Goal: Task Accomplishment & Management: Complete application form

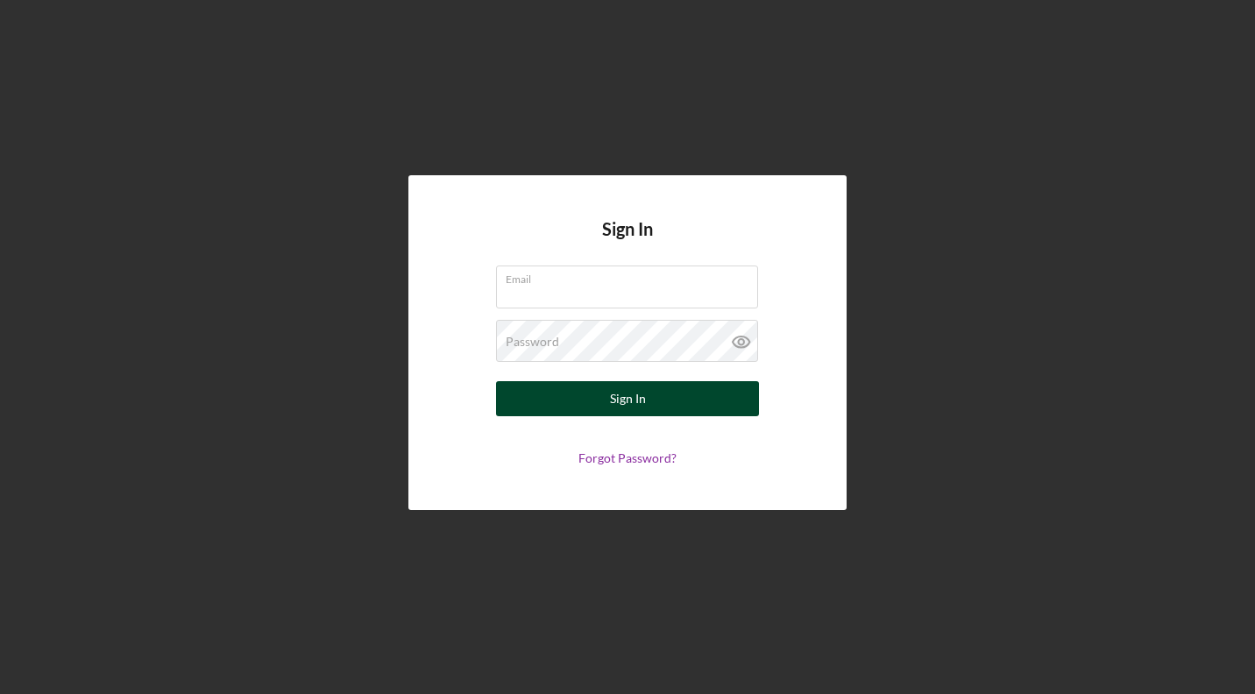
type input "[EMAIL_ADDRESS][DOMAIN_NAME]"
click at [595, 393] on button "Sign In" at bounding box center [627, 398] width 263 height 35
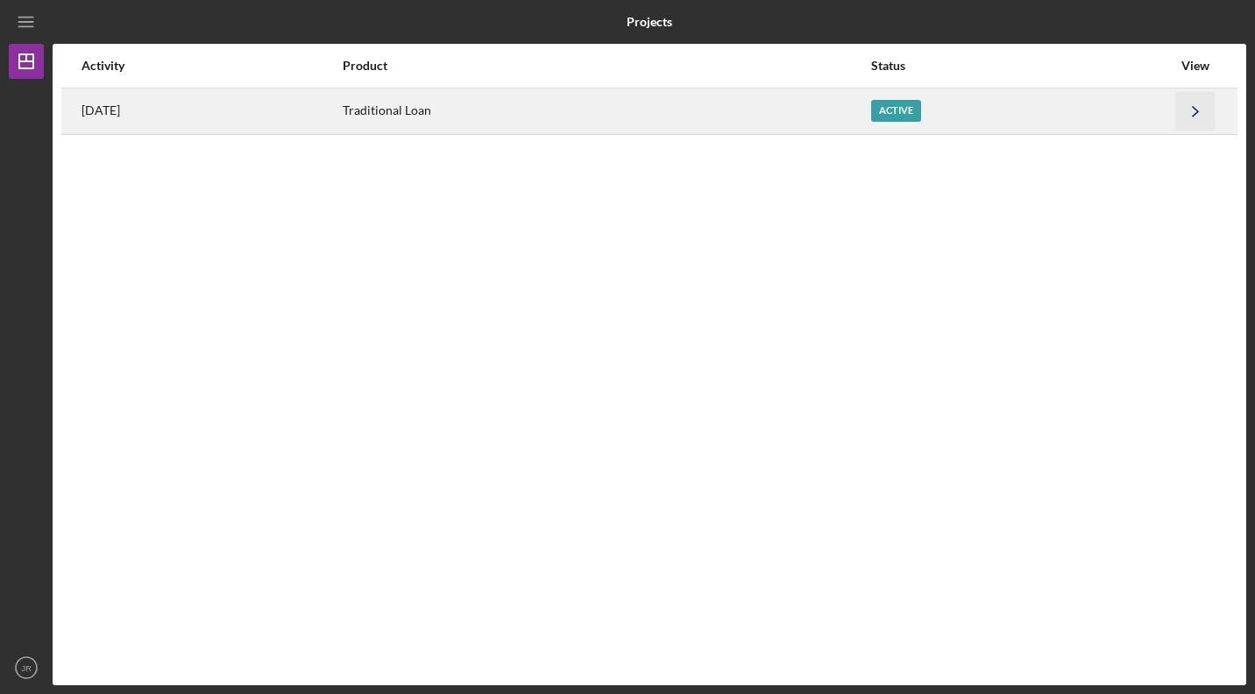
click at [1192, 101] on icon "Icon/Navigate" at bounding box center [1195, 110] width 39 height 39
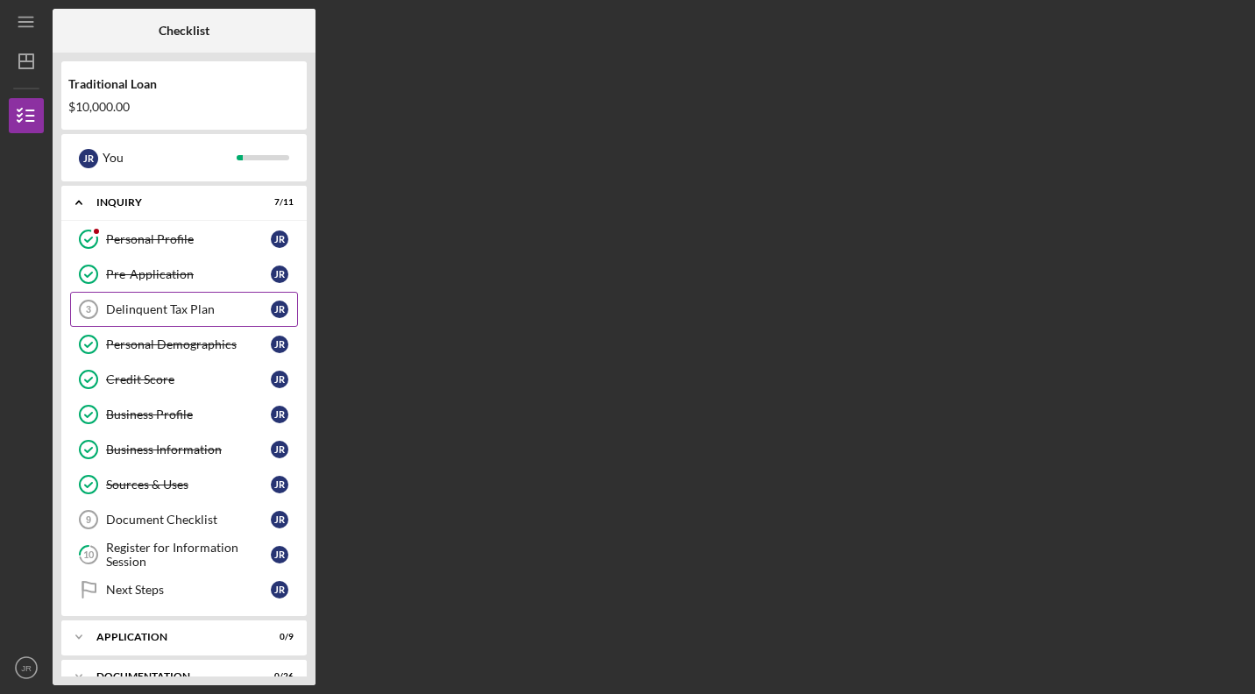
click at [207, 308] on div "Delinquent Tax Plan" at bounding box center [188, 309] width 165 height 14
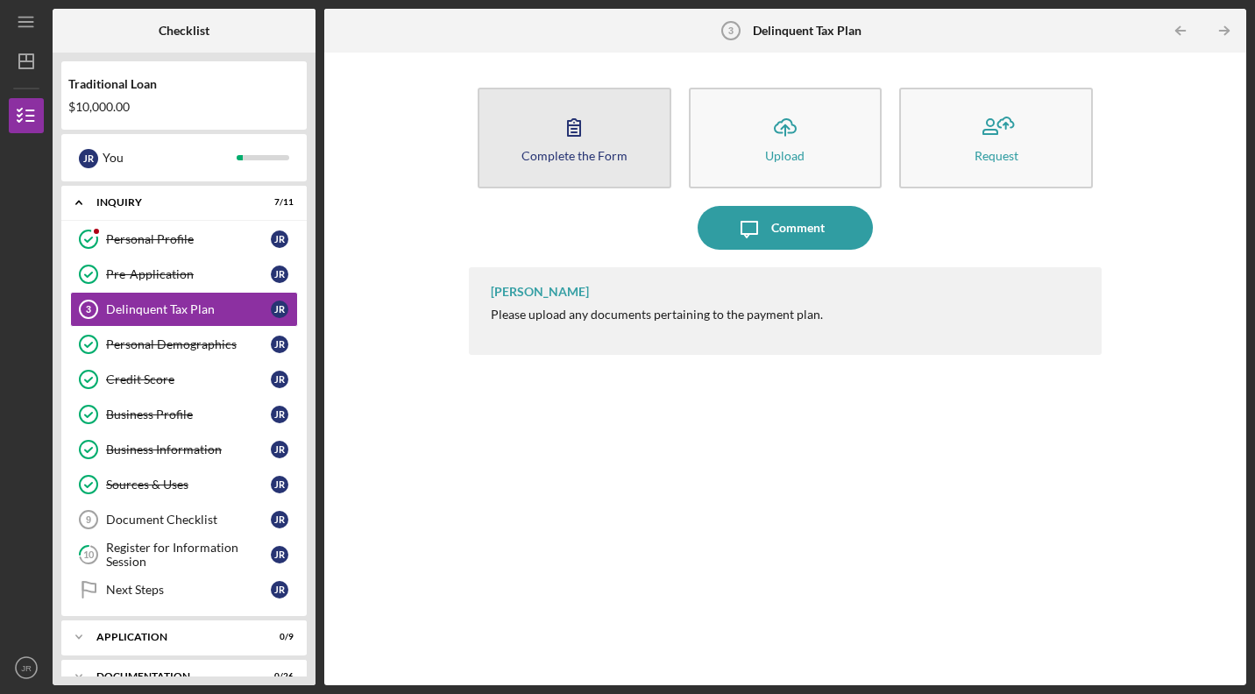
click at [560, 164] on button "Complete the Form Form" at bounding box center [575, 138] width 194 height 101
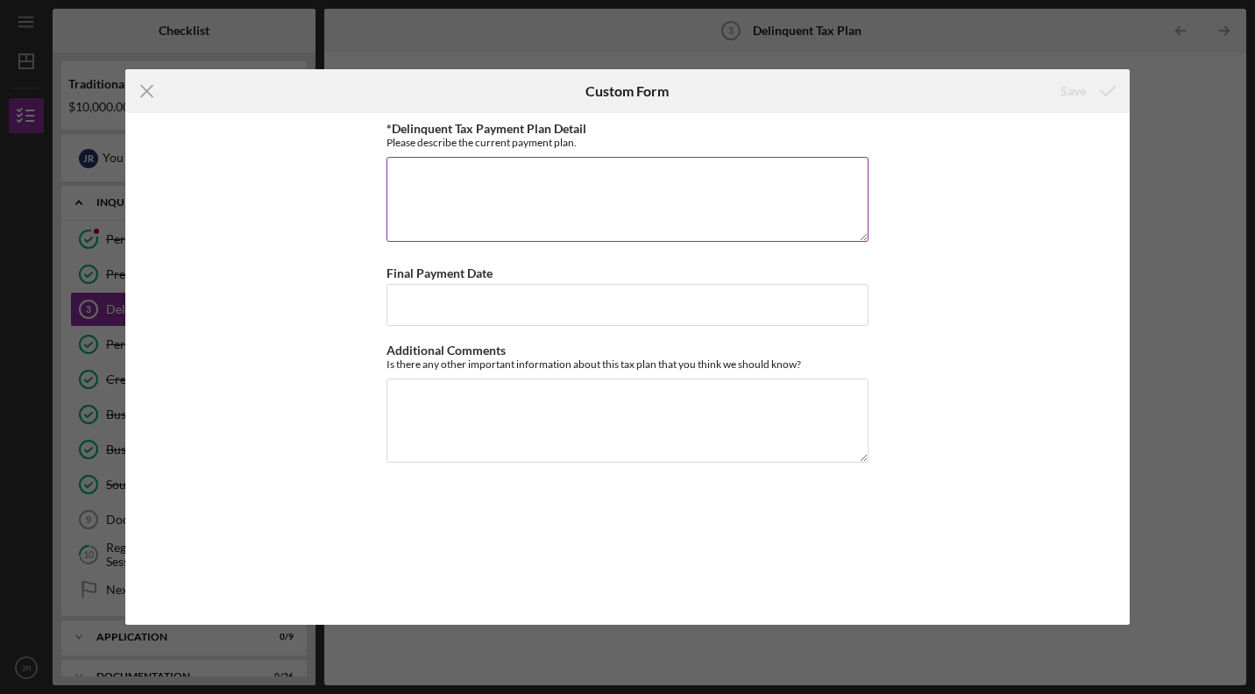
click at [548, 190] on textarea "*Delinquent Tax Payment Plan Detail" at bounding box center [627, 199] width 482 height 84
type textarea "I have been paying $86 monthly."
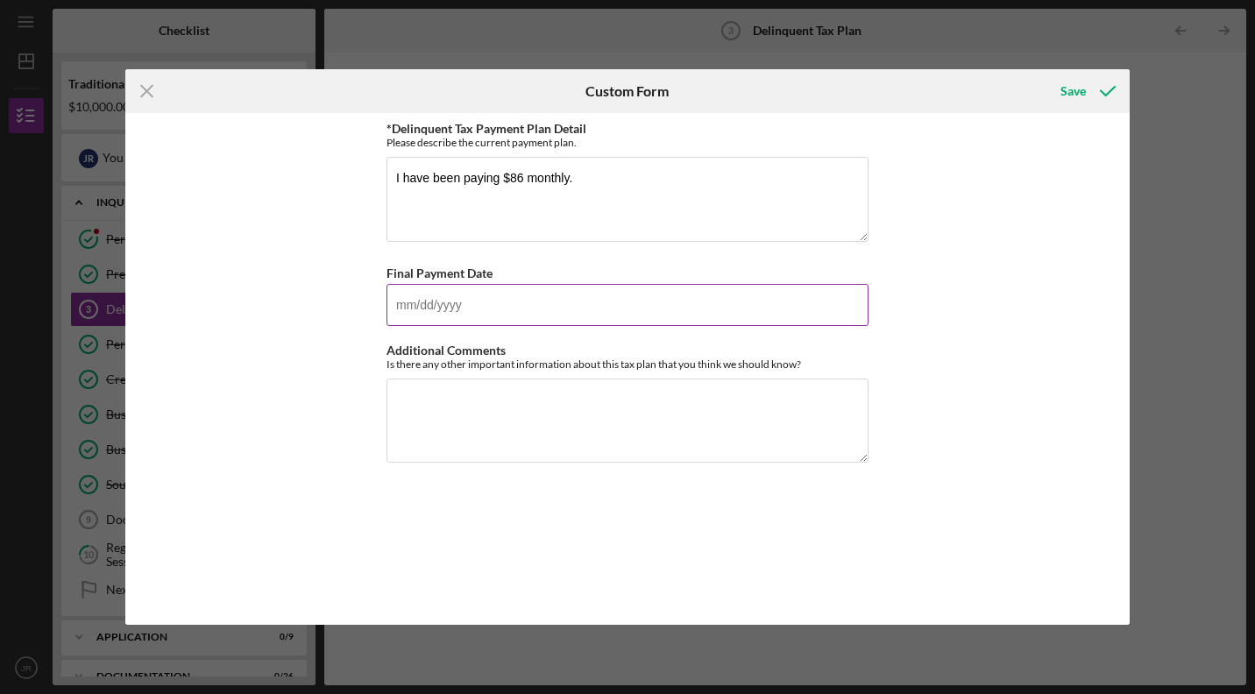
click at [442, 317] on input "Final Payment Date" at bounding box center [627, 305] width 482 height 42
click at [414, 390] on textarea "Additional Comments" at bounding box center [627, 421] width 482 height 84
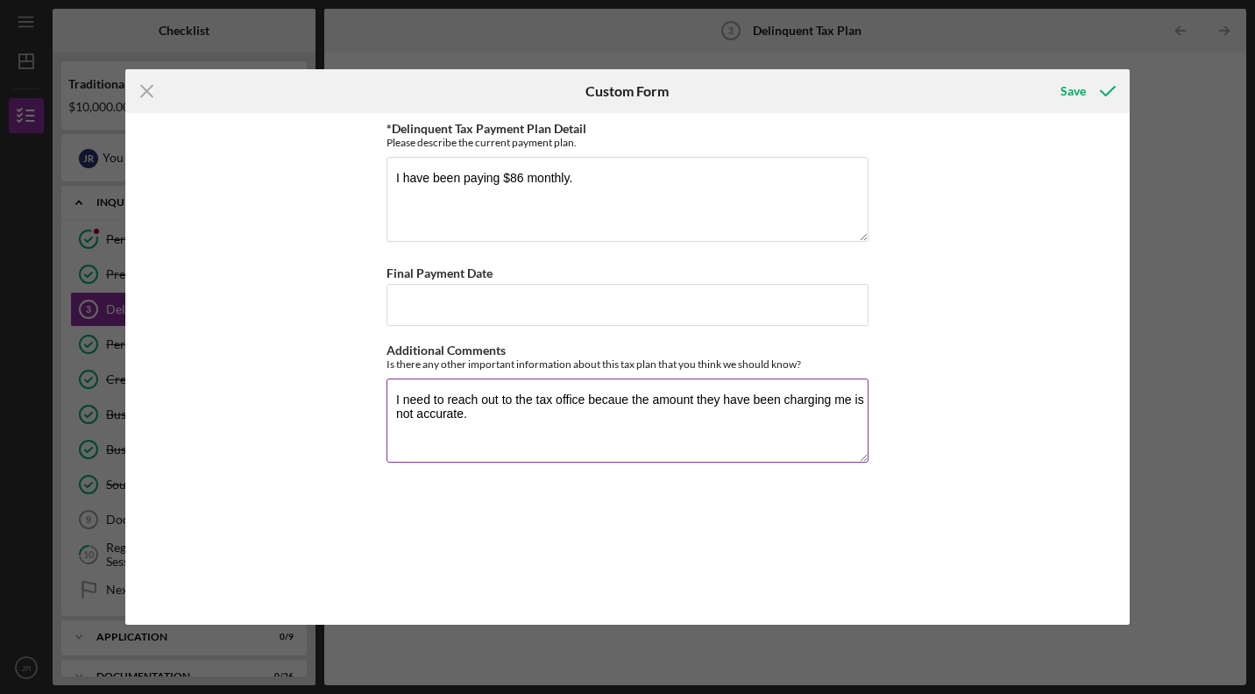
click at [623, 399] on textarea "I need to reach out to the tax office becaue the amount they have been charging…" at bounding box center [627, 421] width 482 height 84
type textarea "I need to reach out to the tax office because the amount they have been chargin…"
click at [492, 316] on input "Final Payment Date" at bounding box center [627, 305] width 482 height 42
